Goal: Task Accomplishment & Management: Manage account settings

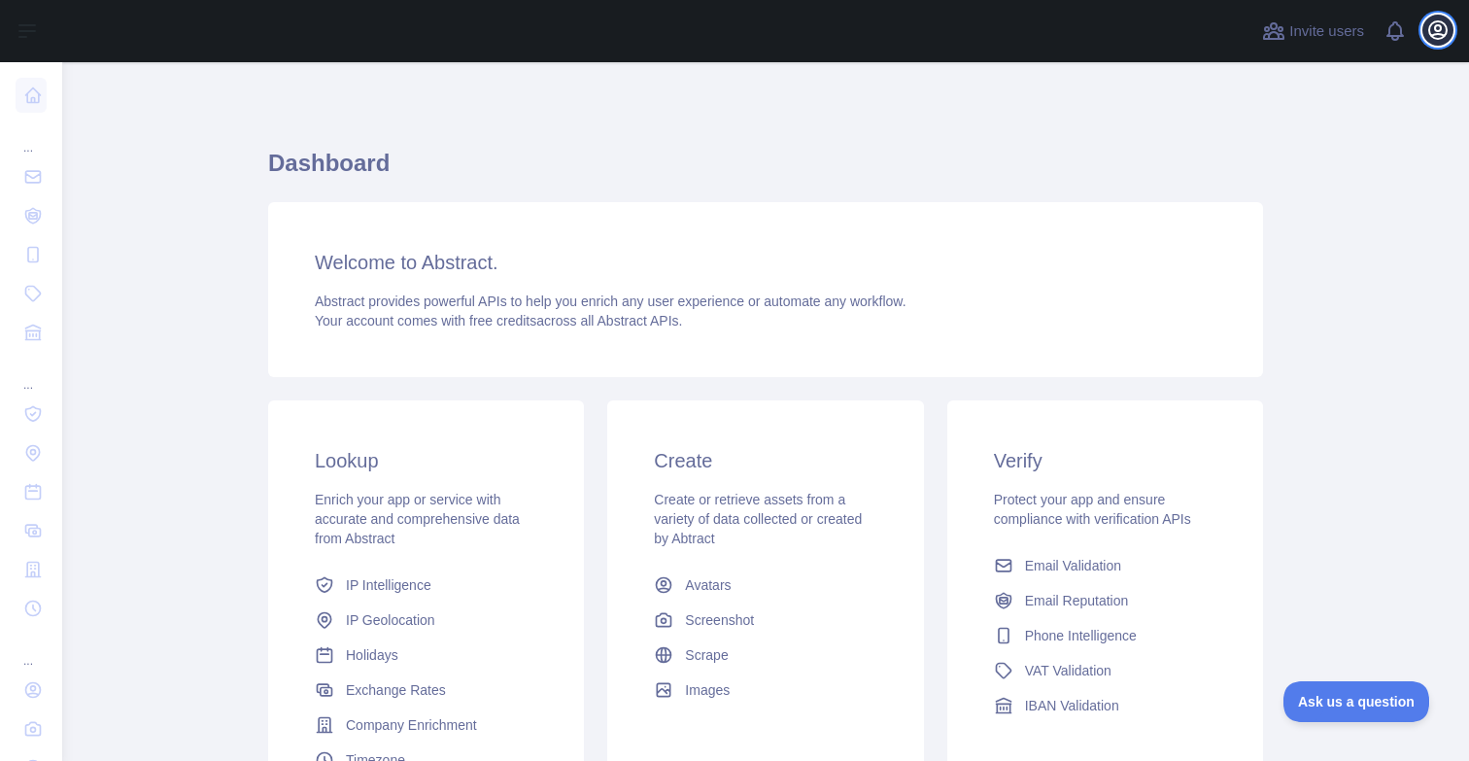
click at [1443, 25] on icon "button" at bounding box center [1437, 29] width 23 height 23
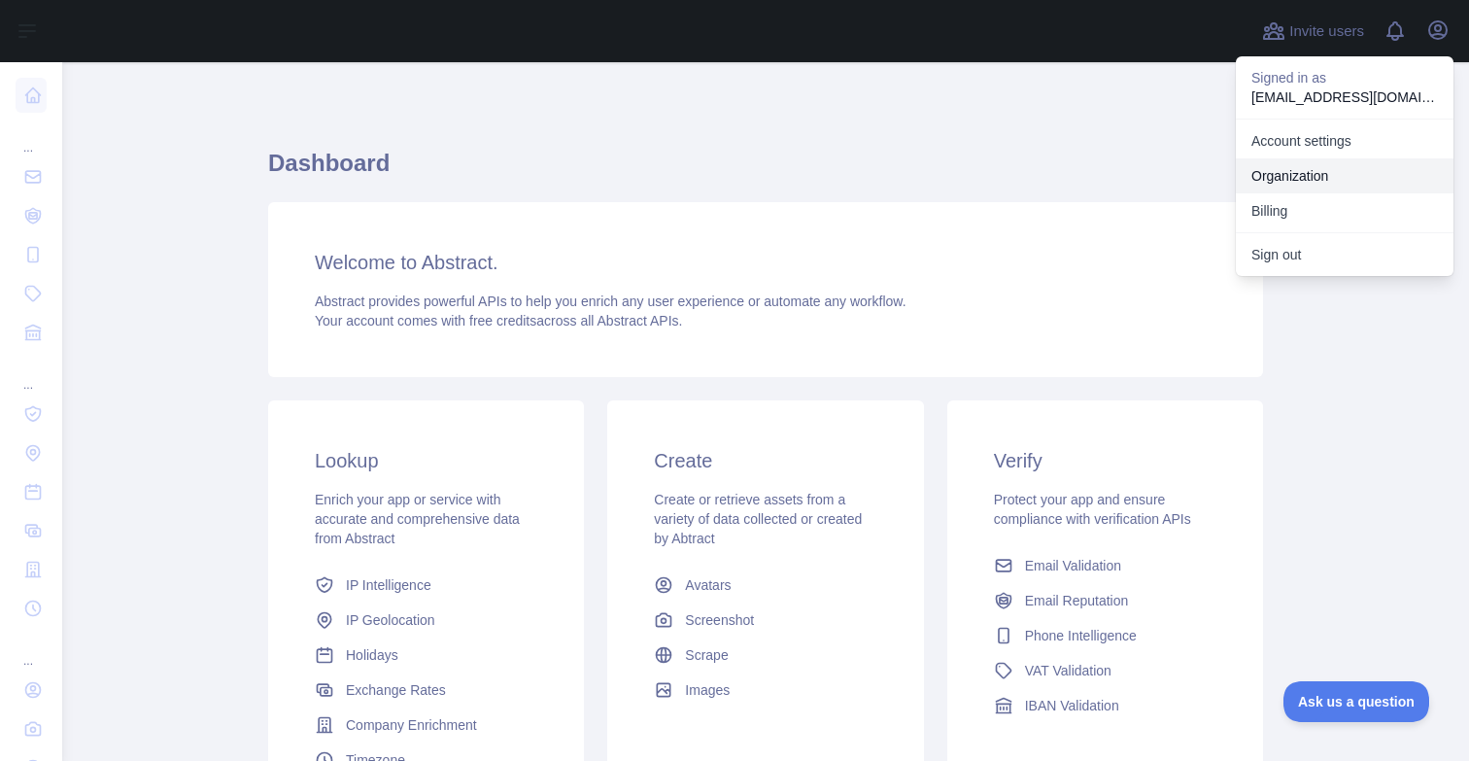
click at [1326, 170] on link "Organization" at bounding box center [1345, 175] width 218 height 35
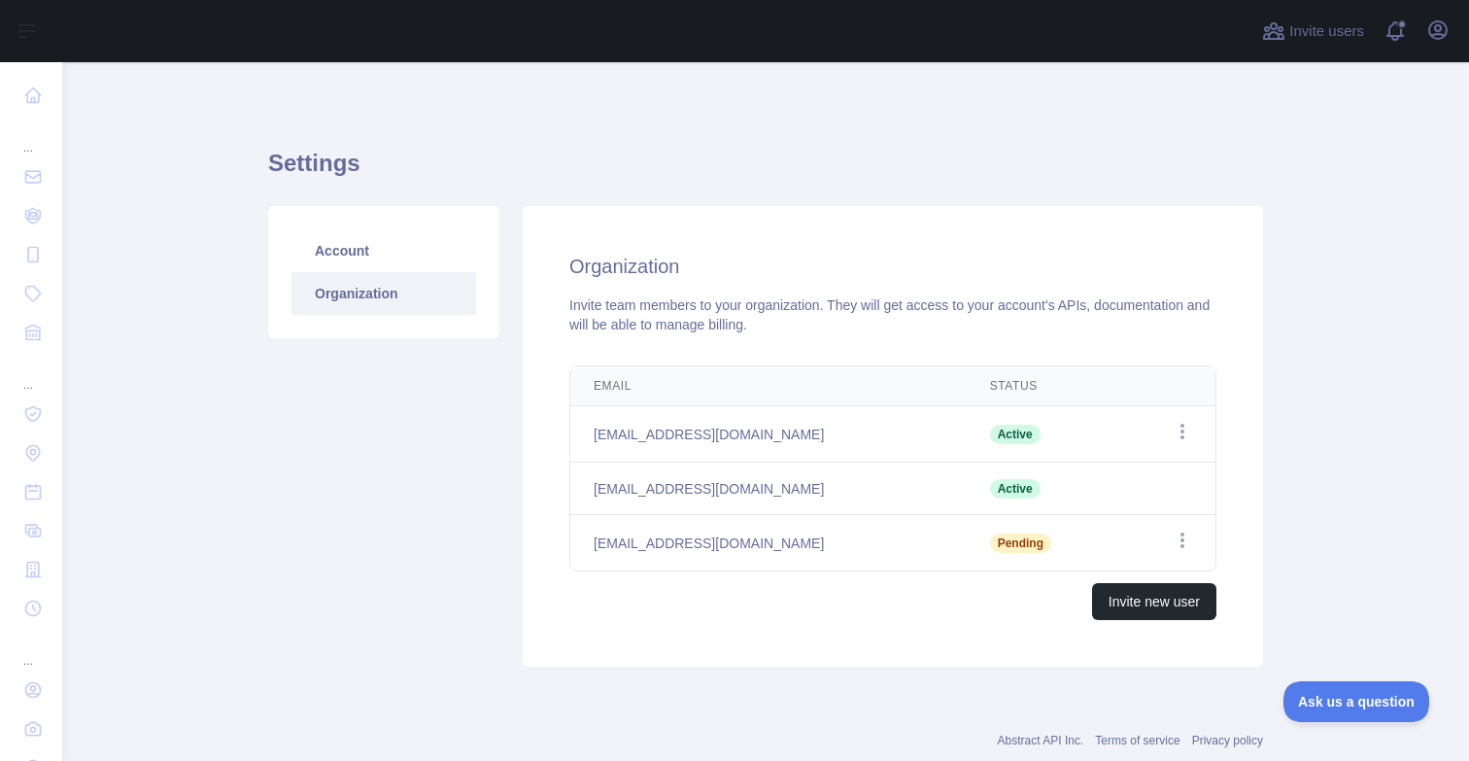
click at [1192, 538] on td "Open options" at bounding box center [1168, 543] width 94 height 56
click at [1185, 541] on icon "button" at bounding box center [1182, 539] width 19 height 19
click at [1093, 569] on button "Resend invite" at bounding box center [1083, 579] width 218 height 35
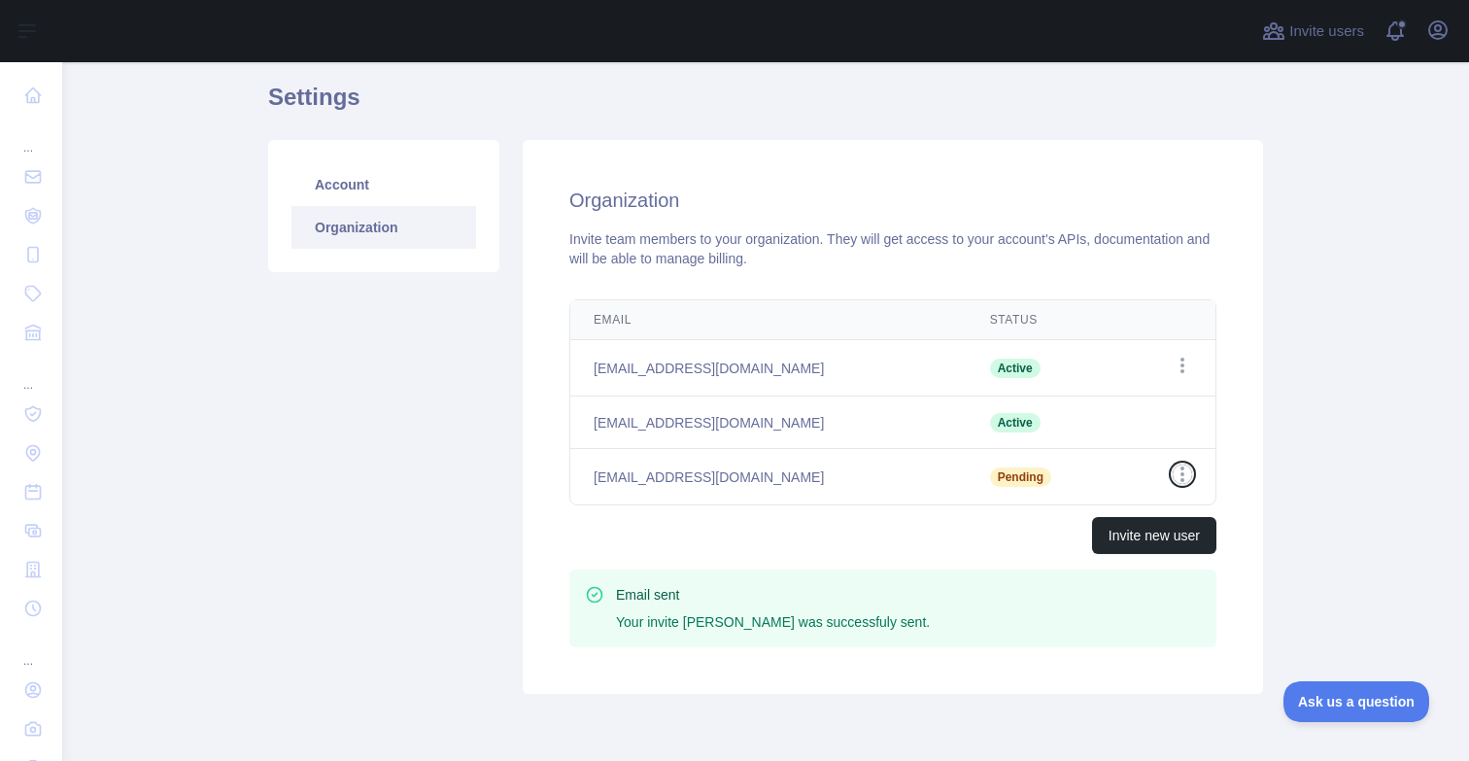
scroll to position [70, 0]
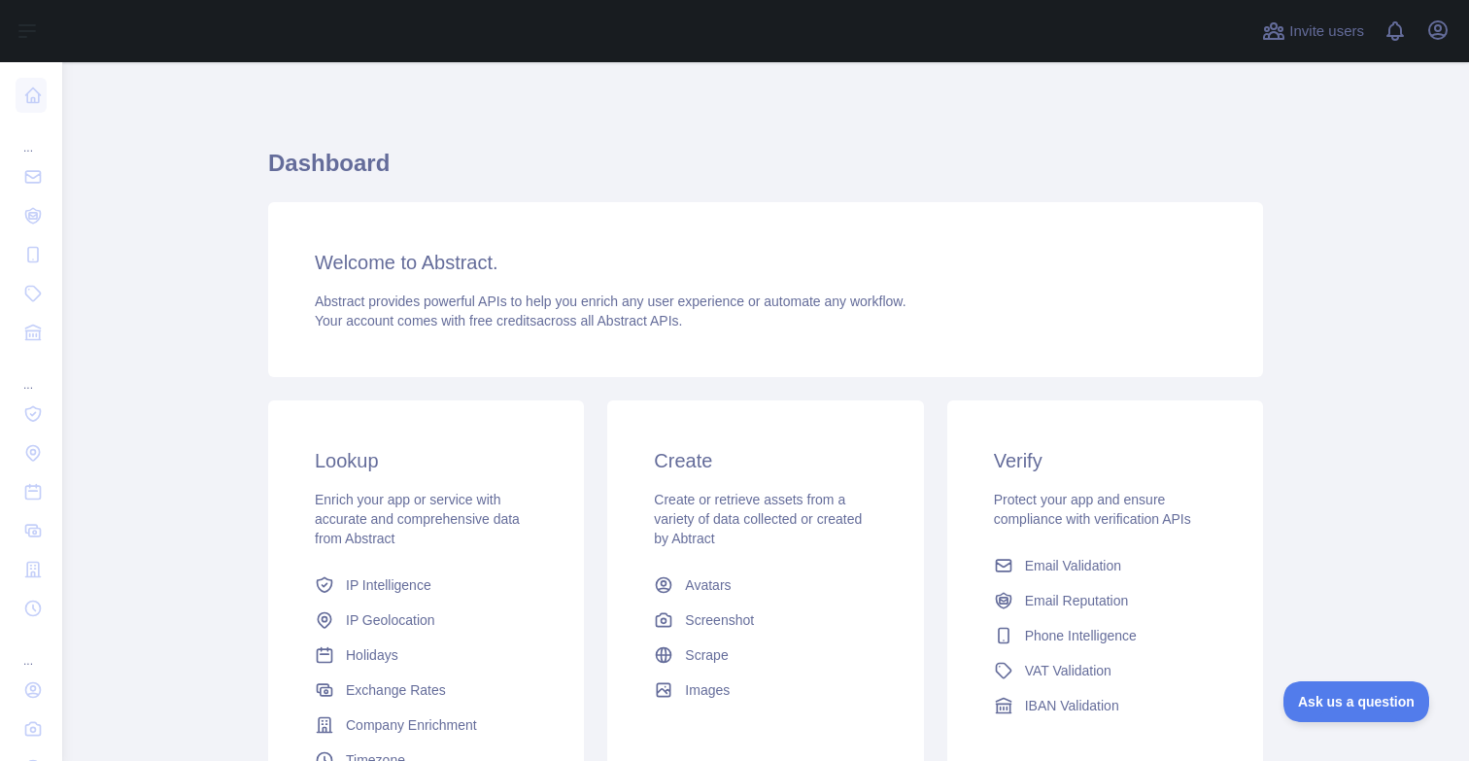
click at [1453, 34] on div "Invite users View notifications Open user menu" at bounding box center [765, 31] width 1407 height 62
click at [1450, 34] on button "Open user menu" at bounding box center [1437, 30] width 31 height 31
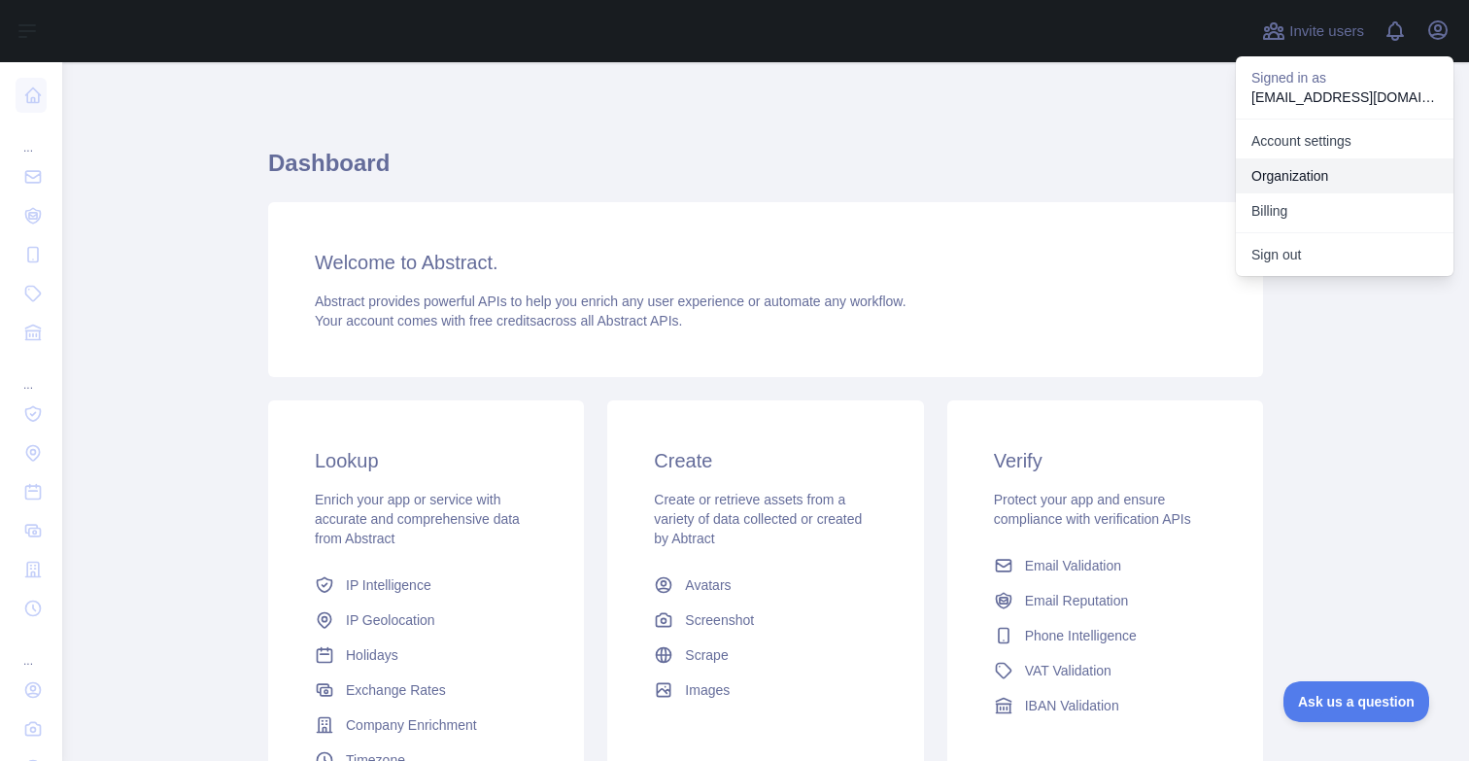
click at [1331, 173] on link "Organization" at bounding box center [1345, 175] width 218 height 35
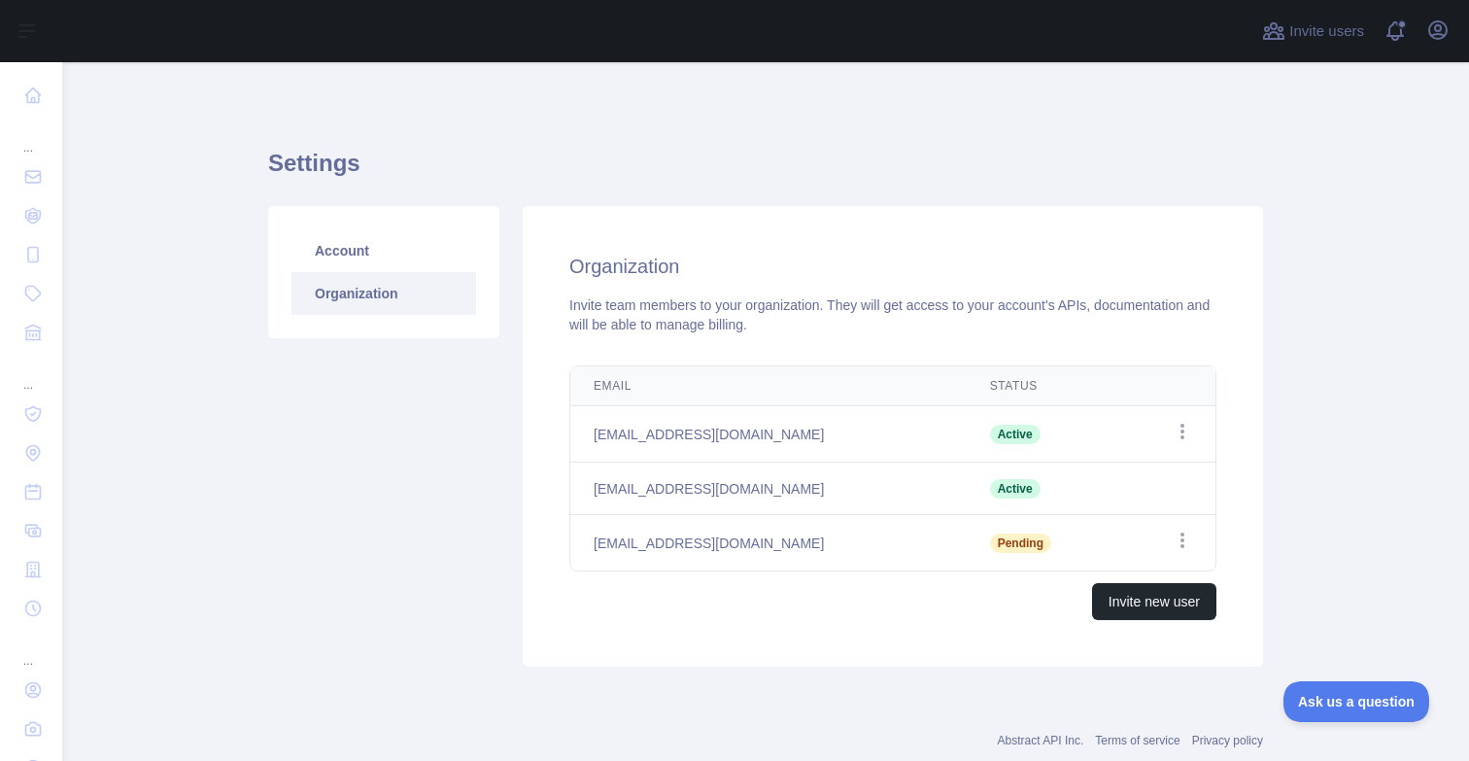
click at [1186, 552] on td "Open options" at bounding box center [1168, 543] width 94 height 56
click at [1184, 538] on icon "button" at bounding box center [1182, 539] width 19 height 19
click at [1063, 626] on button "Cancel Invite" at bounding box center [1083, 621] width 218 height 35
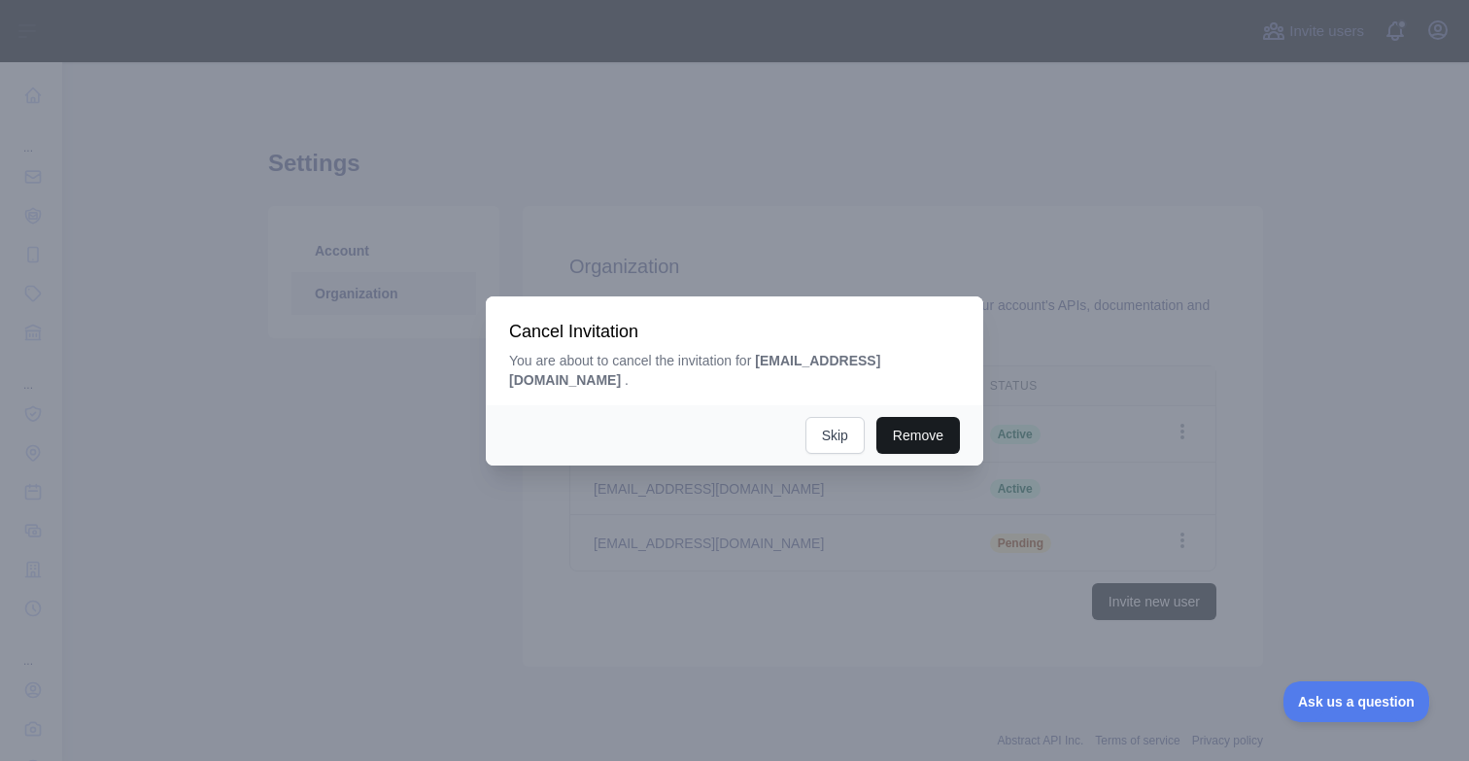
click at [903, 417] on button "Remove" at bounding box center [918, 435] width 84 height 37
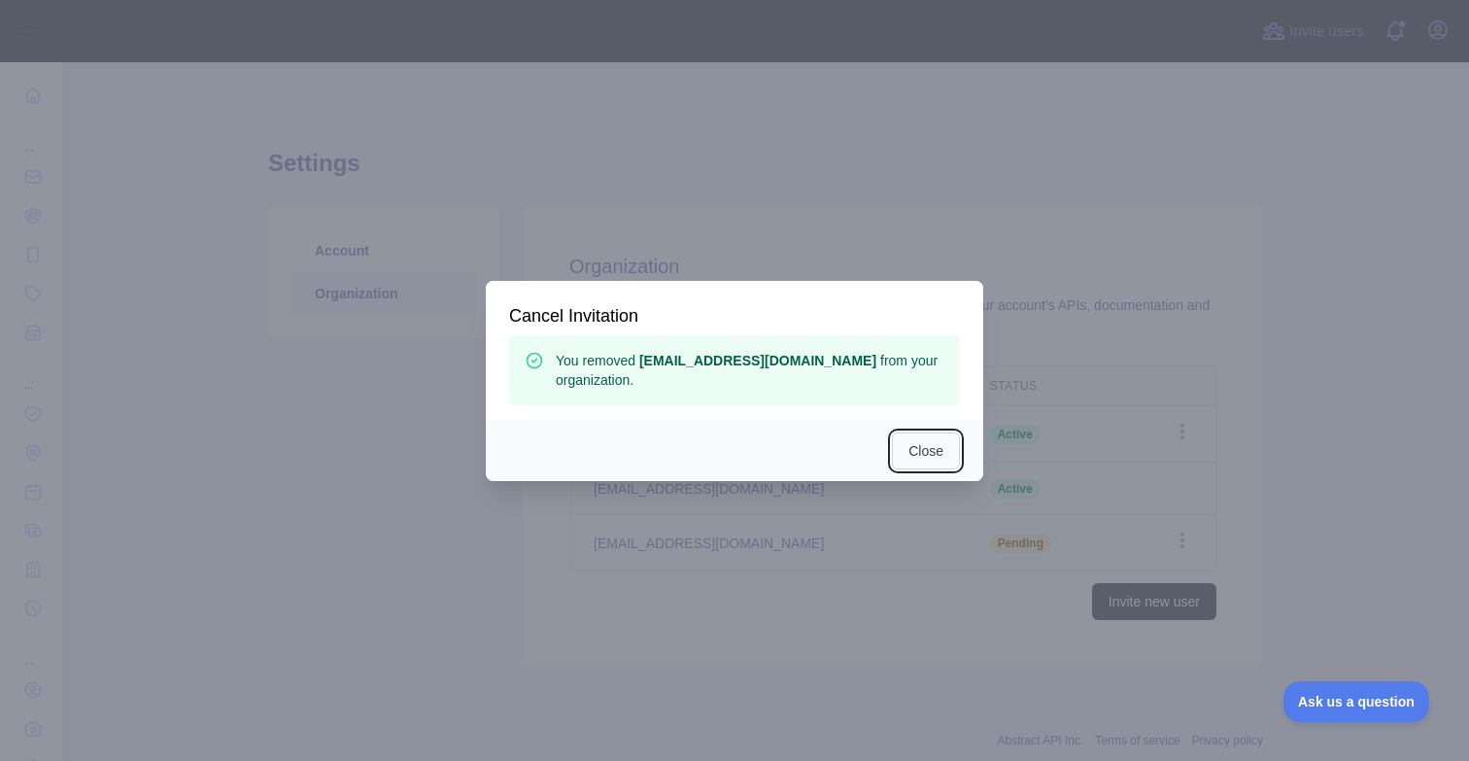
click at [930, 462] on button "Close" at bounding box center [926, 450] width 68 height 37
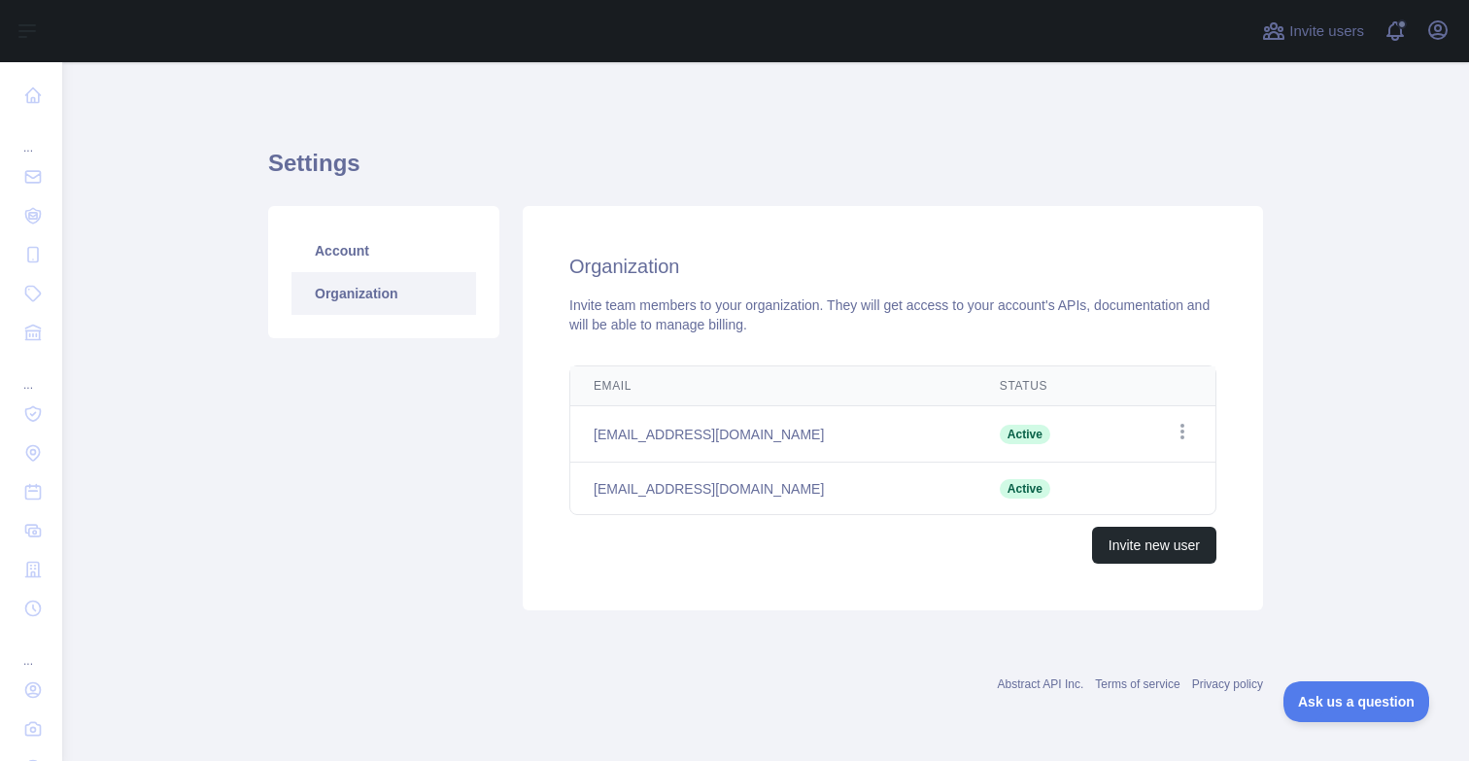
click at [1154, 569] on div "Email Status Edit [EMAIL_ADDRESS][DOMAIN_NAME] Active Open options [EMAIL_ADDRE…" at bounding box center [892, 465] width 709 height 214
click at [1154, 548] on button "Invite new user" at bounding box center [1154, 545] width 124 height 37
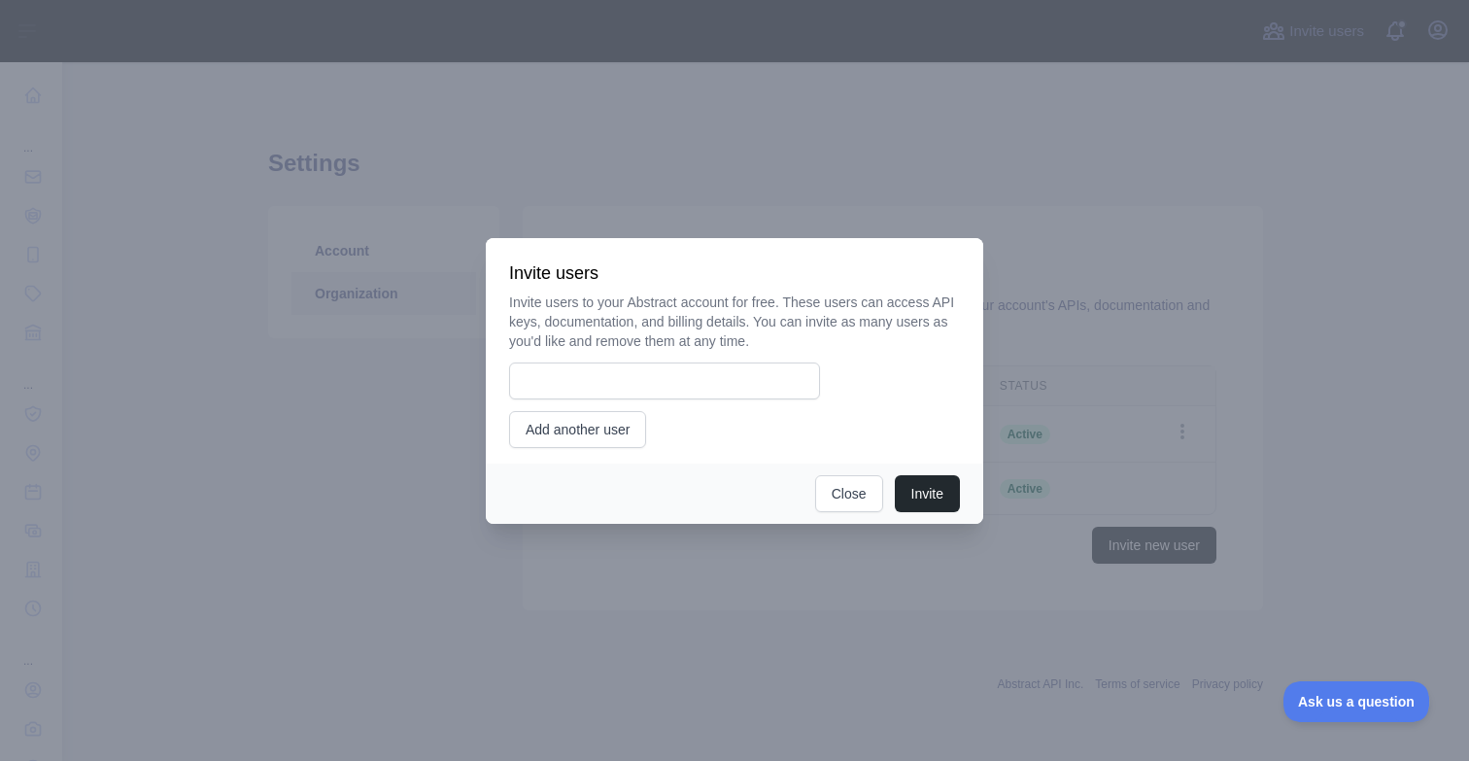
click at [698, 358] on div "Invite users to your Abstract account for free. These users can access API keys…" at bounding box center [734, 369] width 451 height 155
click at [698, 384] on input "email" at bounding box center [664, 380] width 311 height 37
paste input "**********"
click at [646, 380] on input "**********" at bounding box center [664, 380] width 311 height 37
type input "**********"
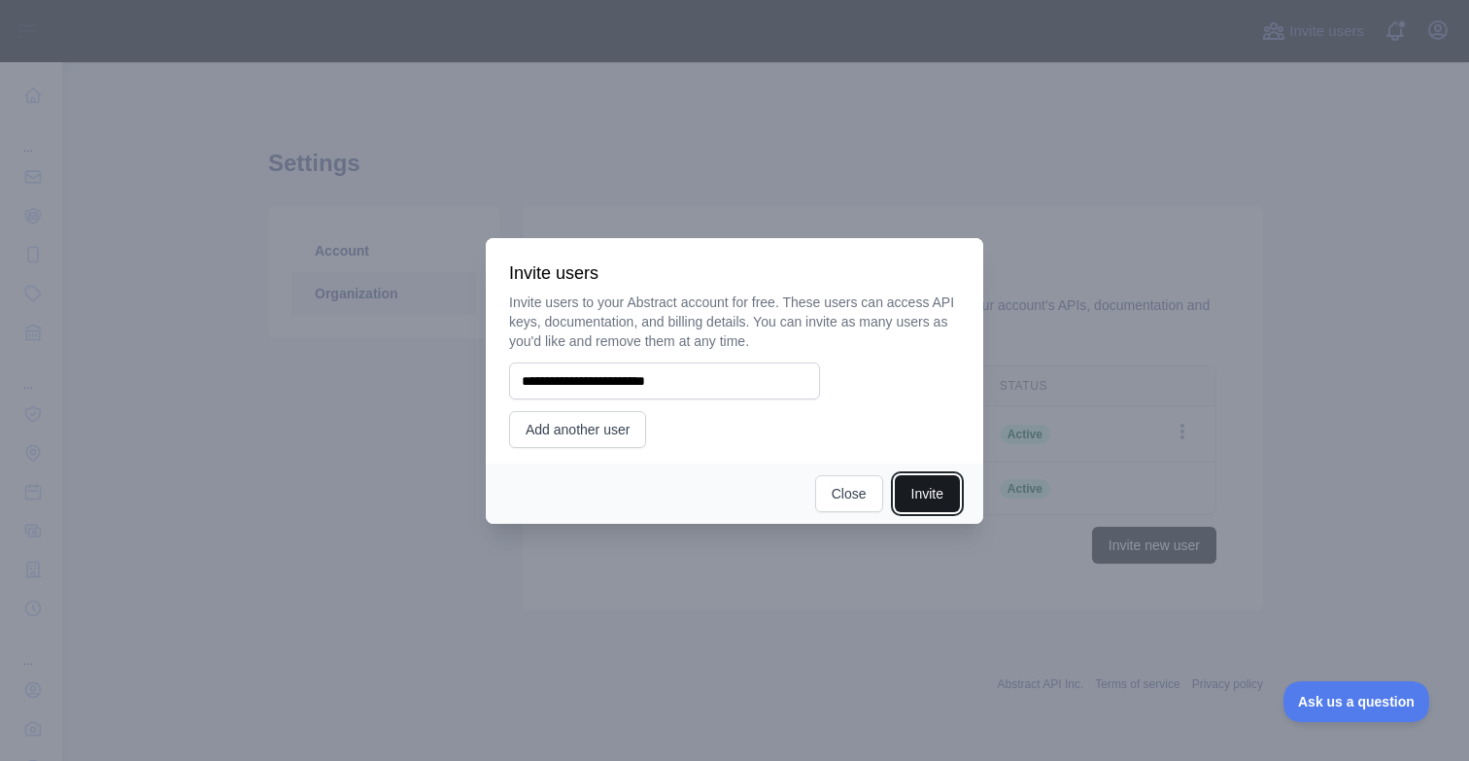
click at [915, 494] on button "Invite" at bounding box center [927, 493] width 65 height 37
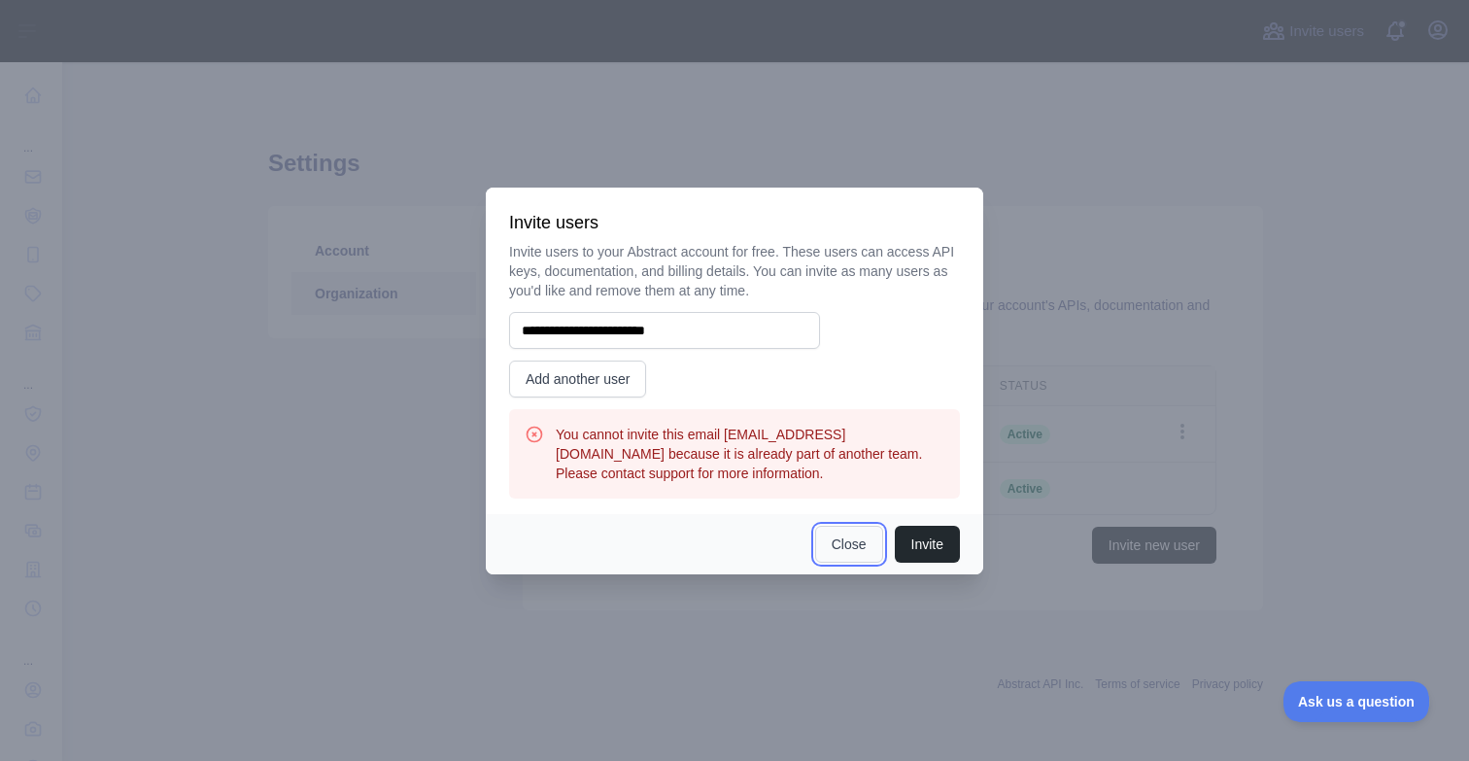
click at [832, 546] on button "Close" at bounding box center [849, 544] width 68 height 37
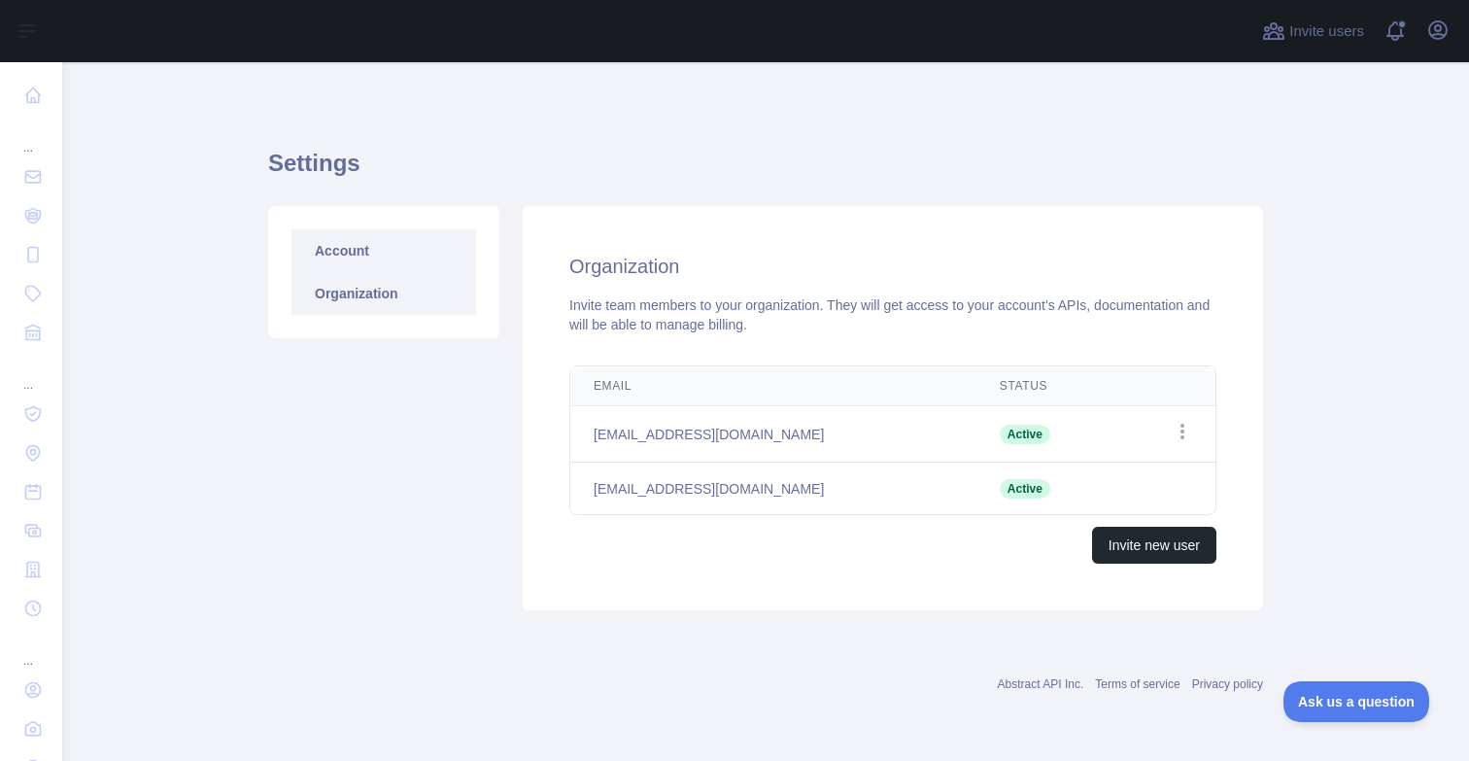
click at [359, 259] on link "Account" at bounding box center [383, 250] width 185 height 43
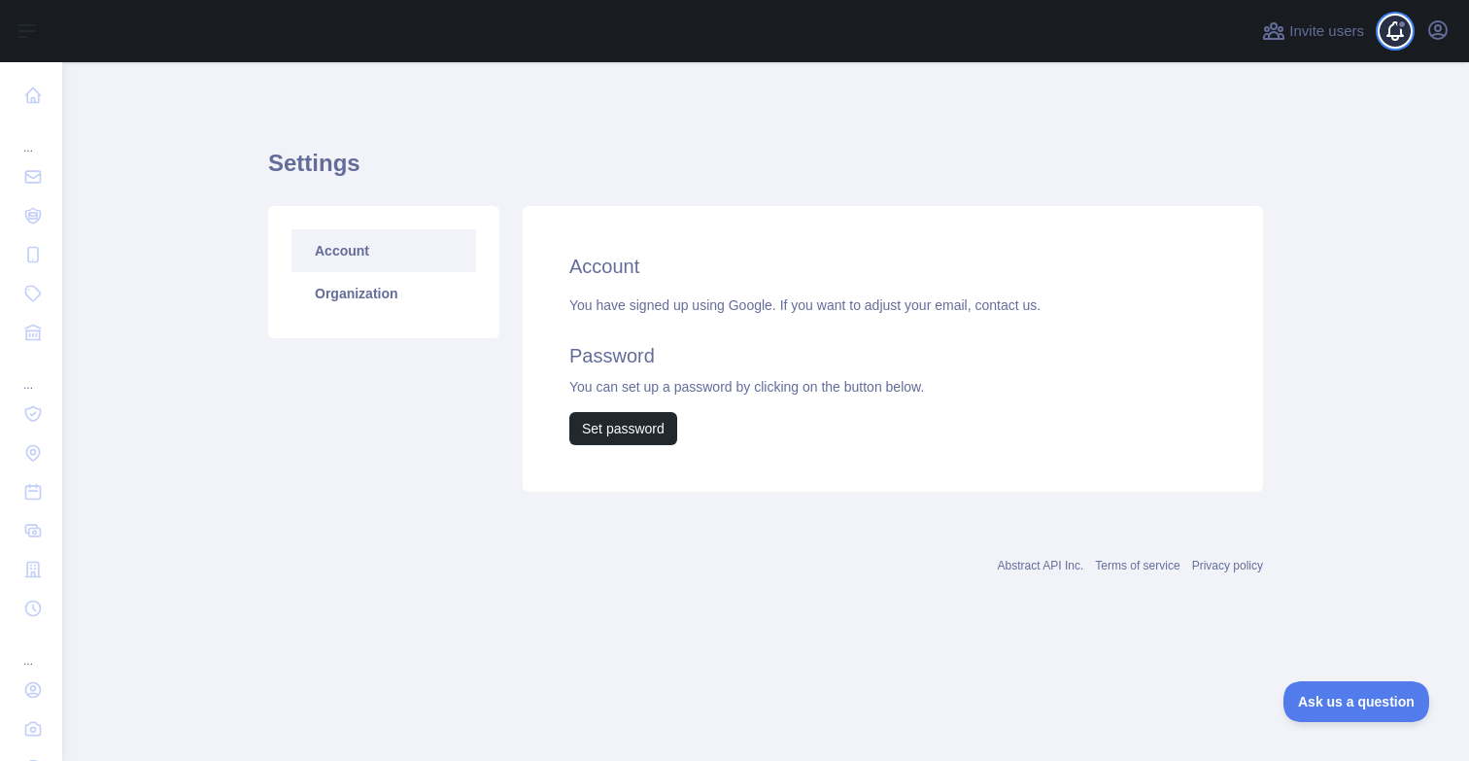
click at [1418, 42] on span at bounding box center [1402, 31] width 39 height 62
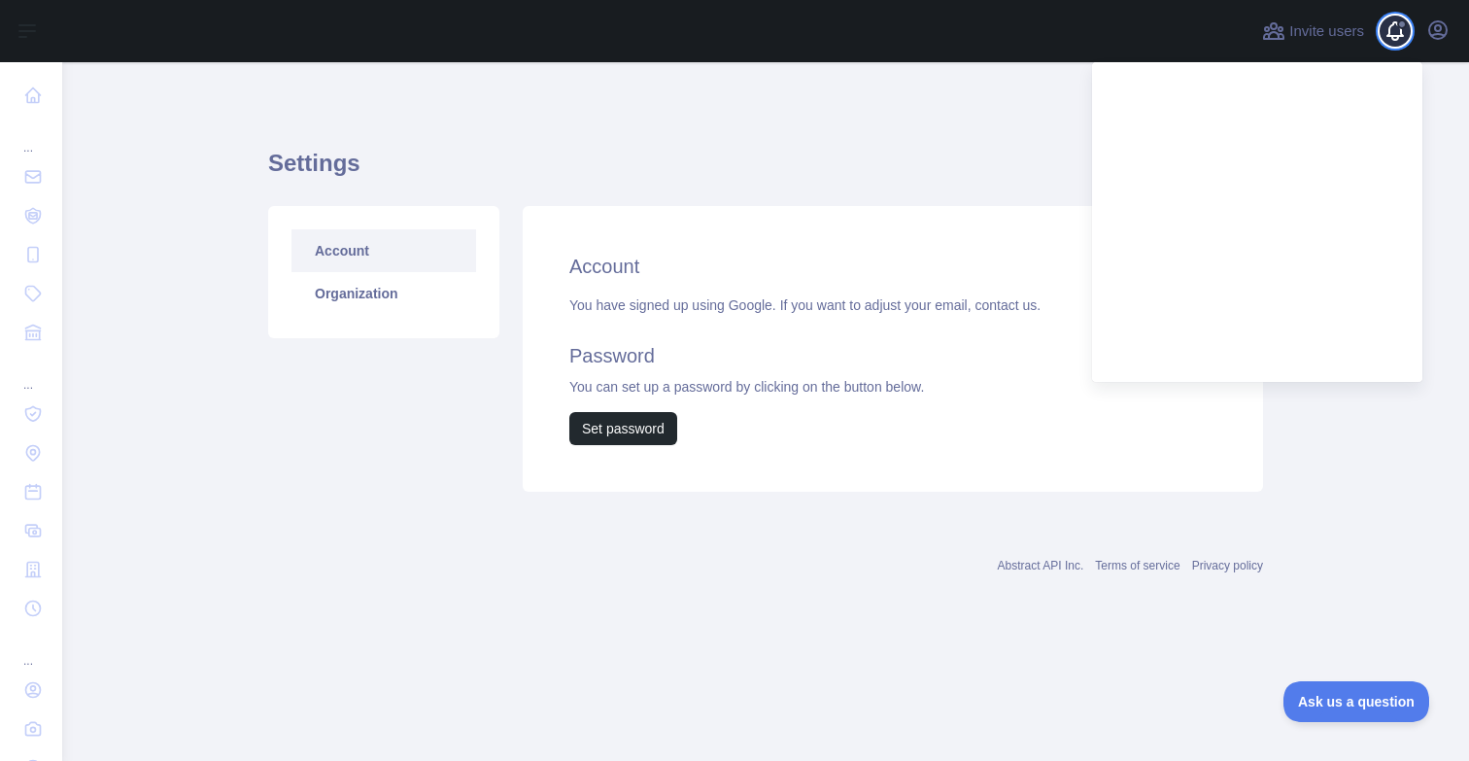
click at [1405, 36] on span at bounding box center [1402, 31] width 39 height 62
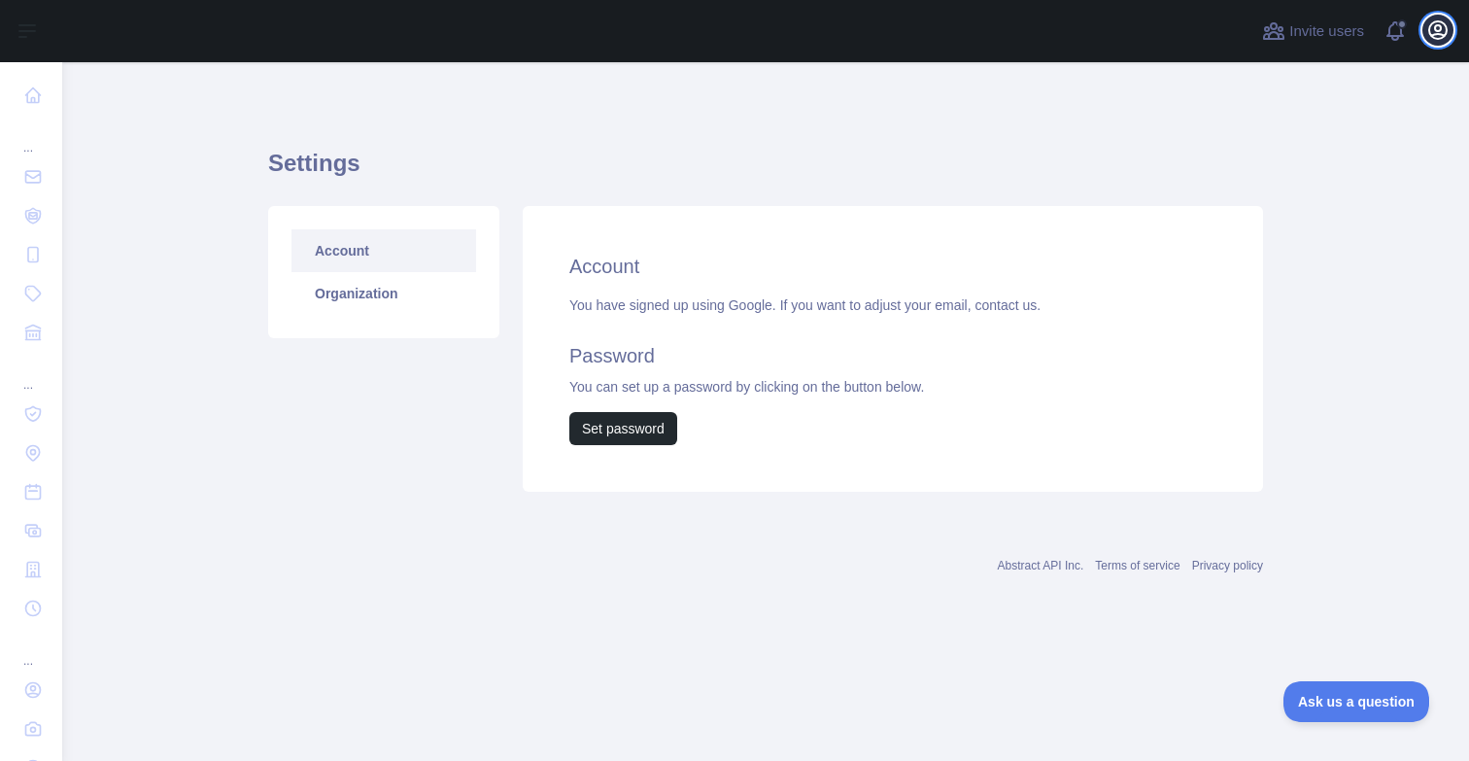
click at [1435, 36] on icon "button" at bounding box center [1437, 29] width 23 height 23
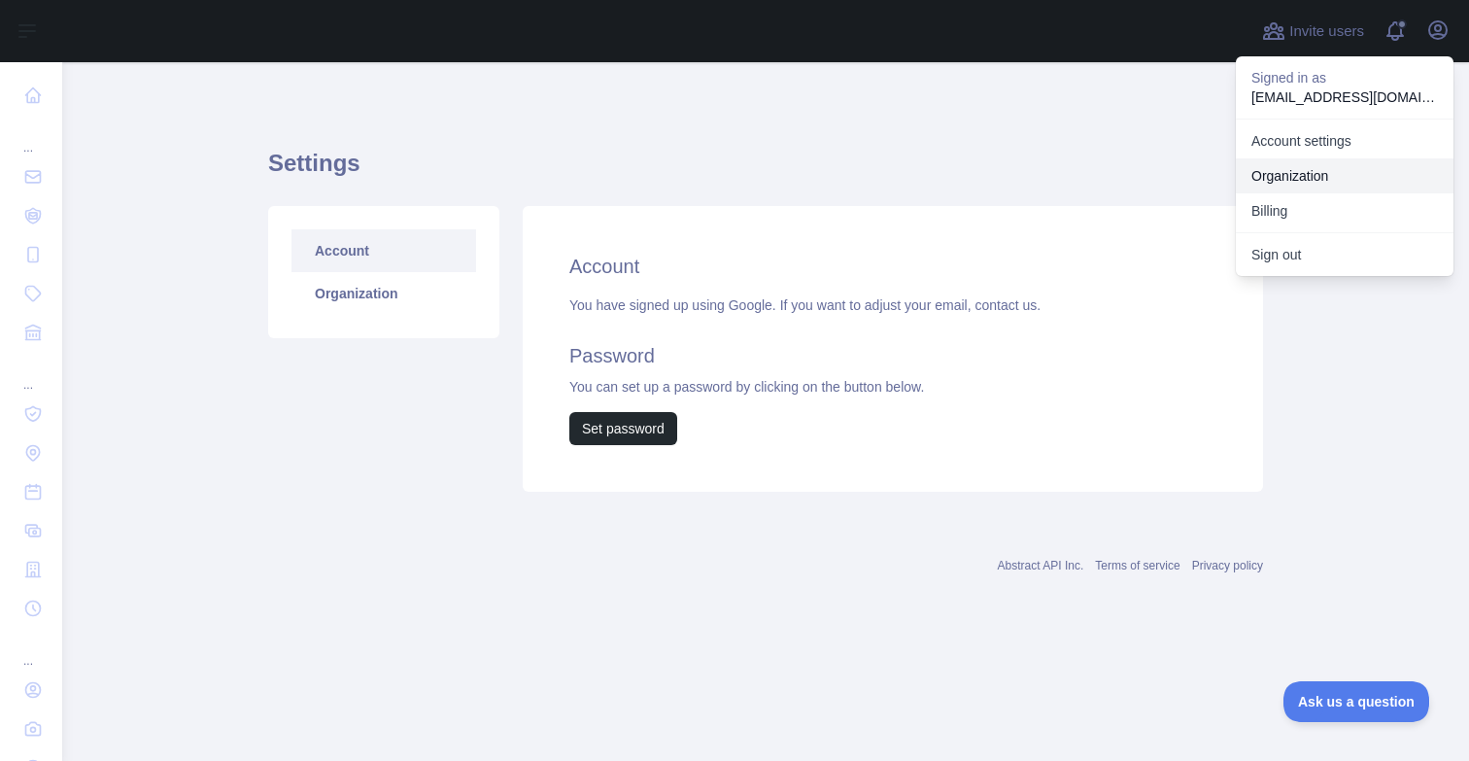
click at [1348, 176] on link "Organization" at bounding box center [1345, 175] width 218 height 35
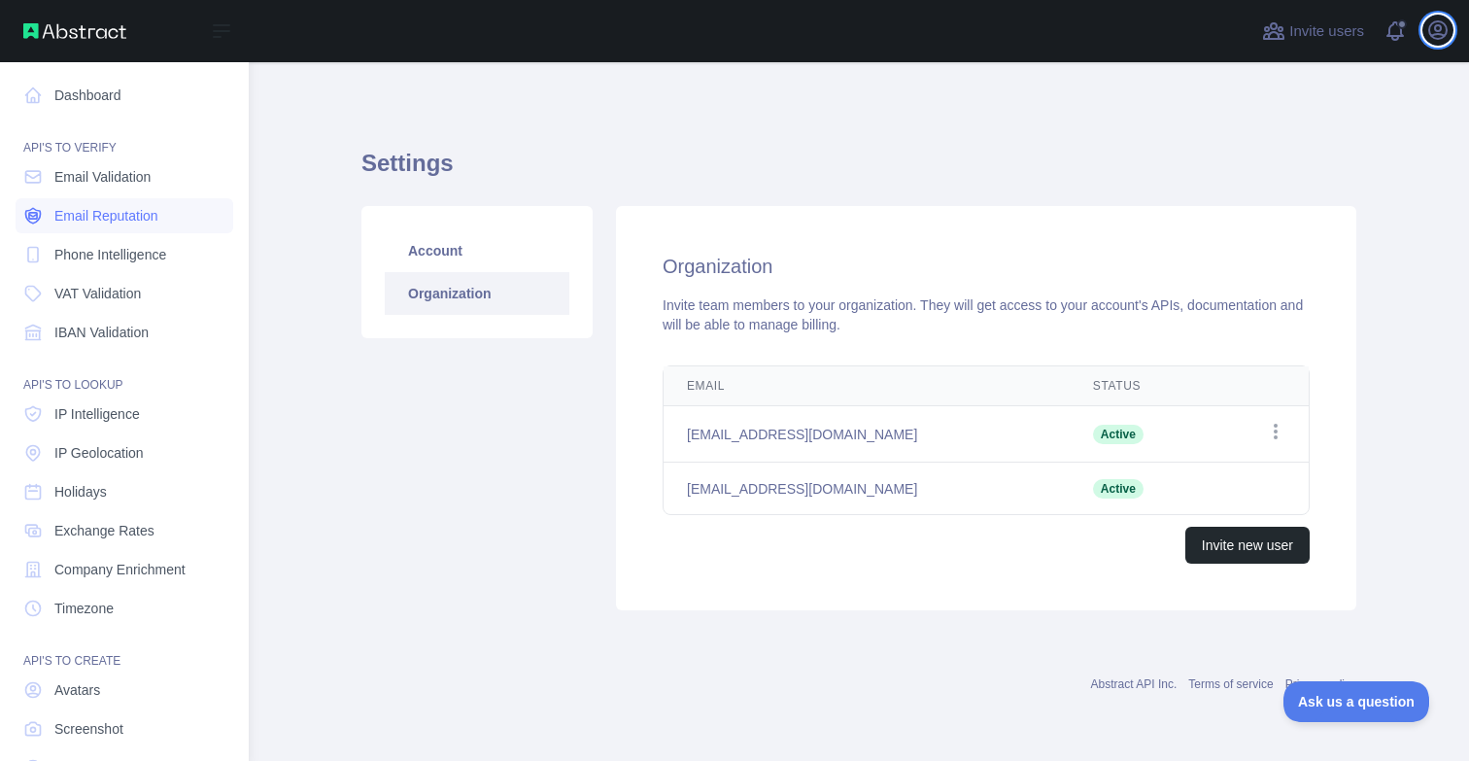
scroll to position [94, 0]
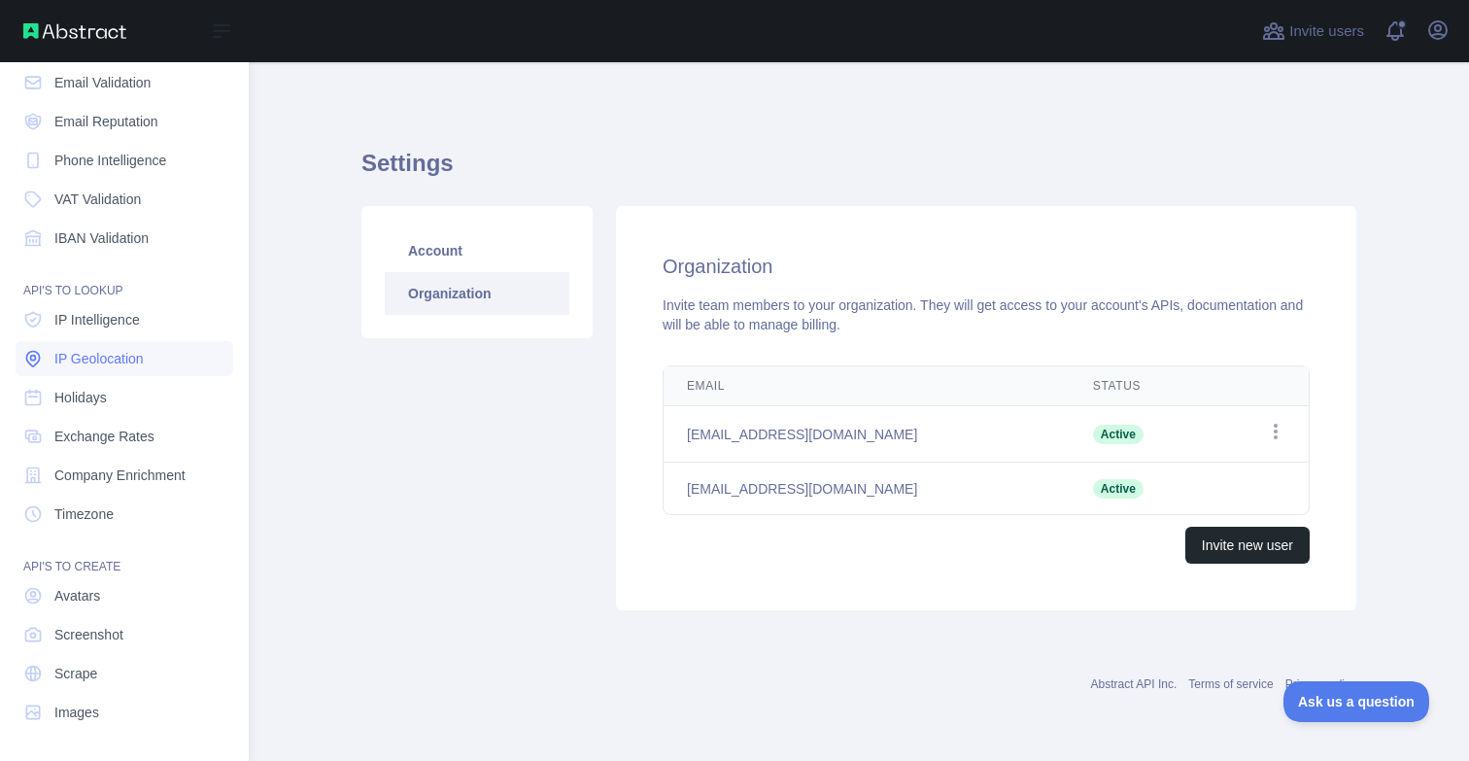
click at [125, 362] on span "IP Geolocation" at bounding box center [98, 358] width 89 height 19
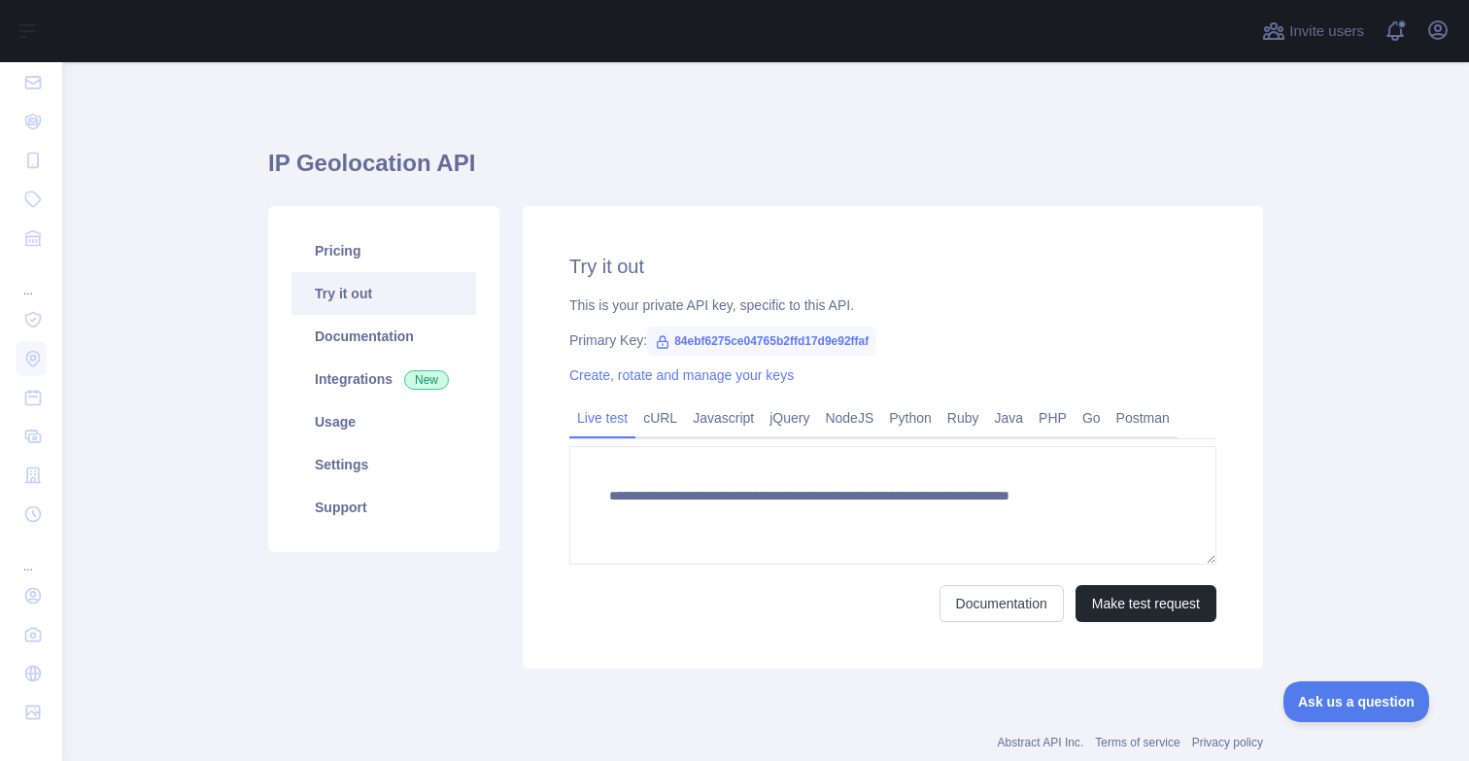
type textarea "**********"
click at [660, 342] on icon at bounding box center [663, 342] width 16 height 16
click at [702, 342] on span "84ebf6275ce04765b2ffd17d9e92ffaf" at bounding box center [761, 340] width 229 height 29
copy span "84ebf6275ce04765b2ffd17d9e92ffaf"
